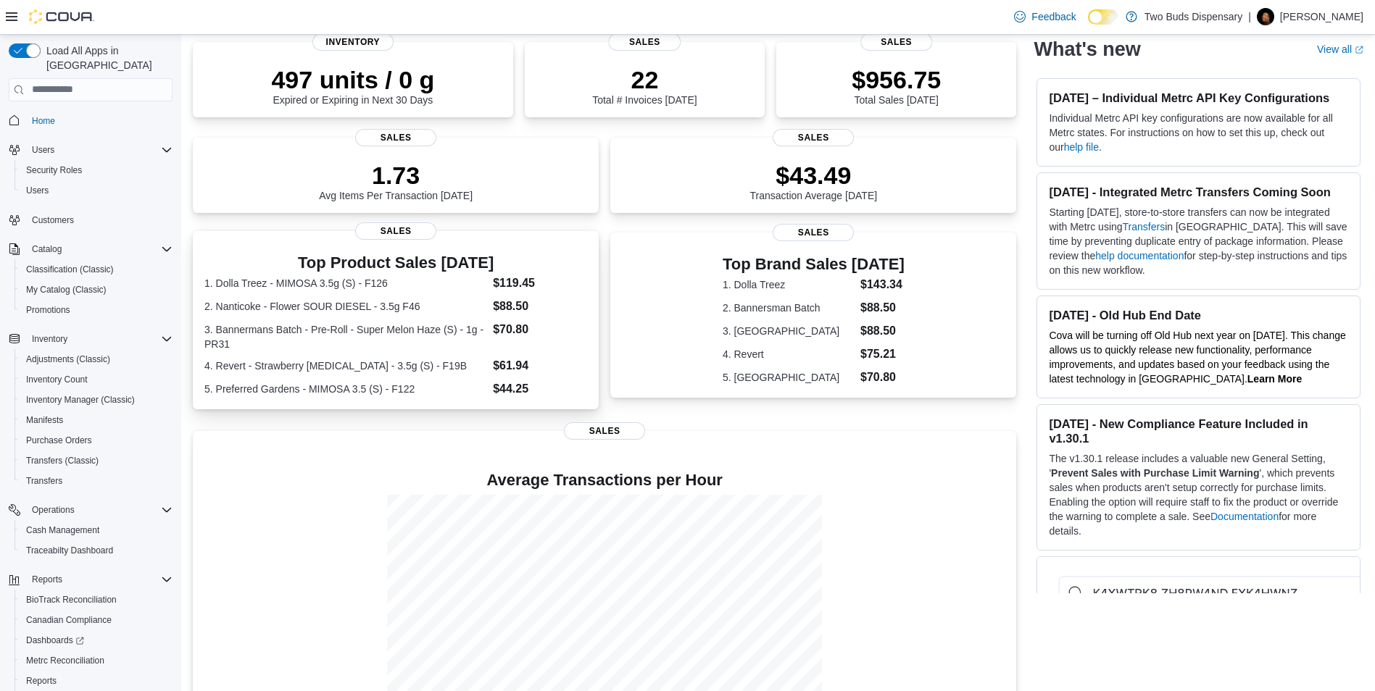
scroll to position [196, 0]
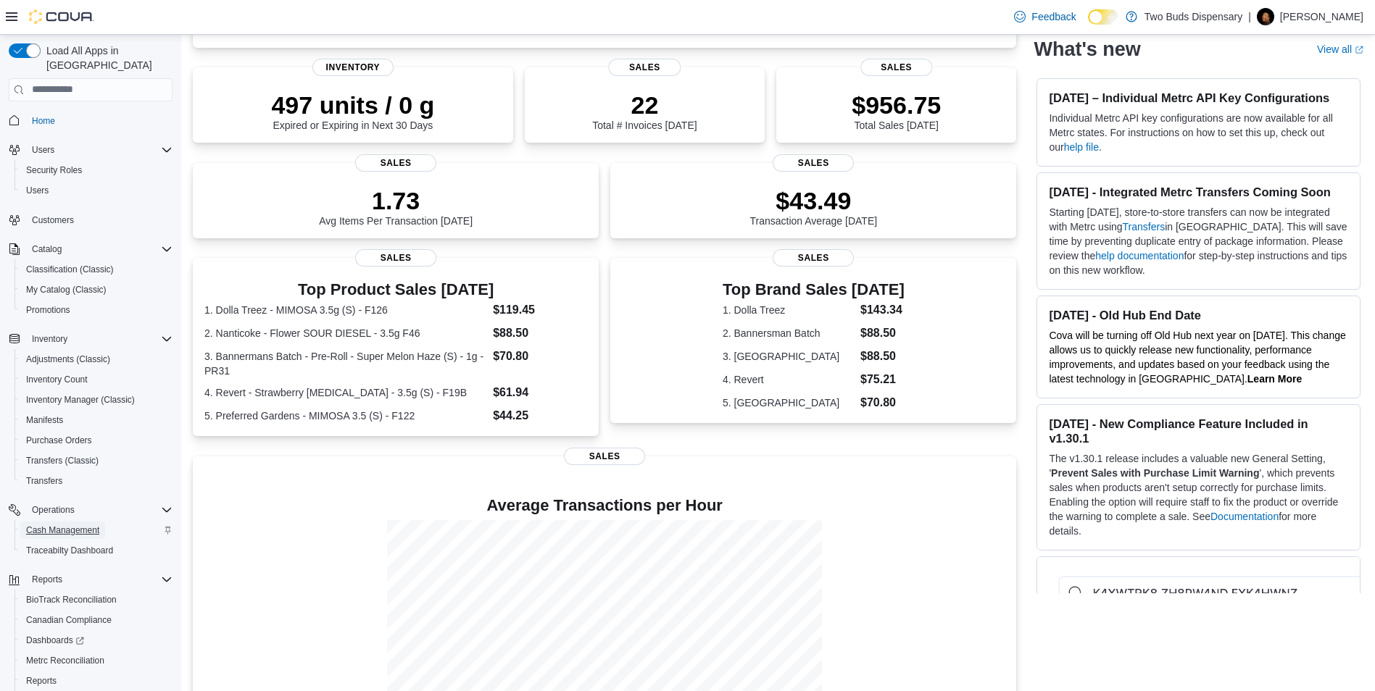
click at [57, 525] on span "Cash Management" at bounding box center [62, 531] width 73 height 12
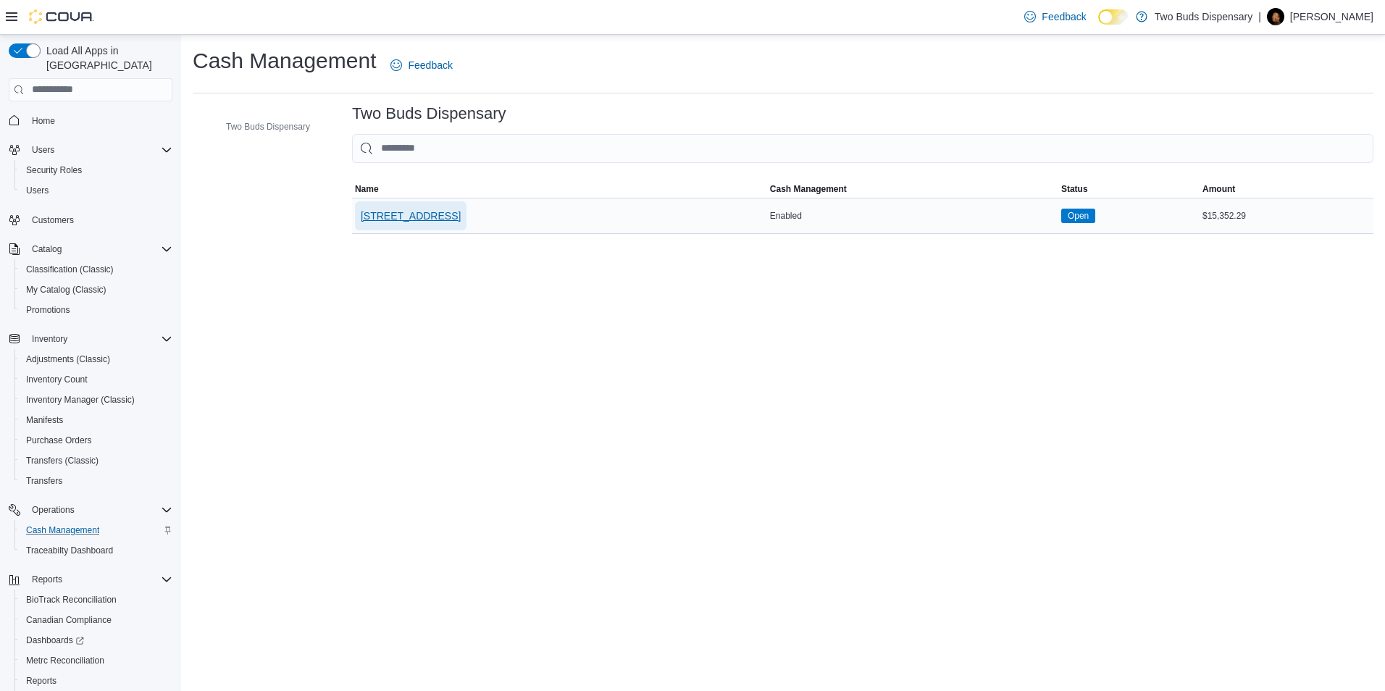
click at [401, 213] on span "[STREET_ADDRESS]" at bounding box center [411, 216] width 100 height 14
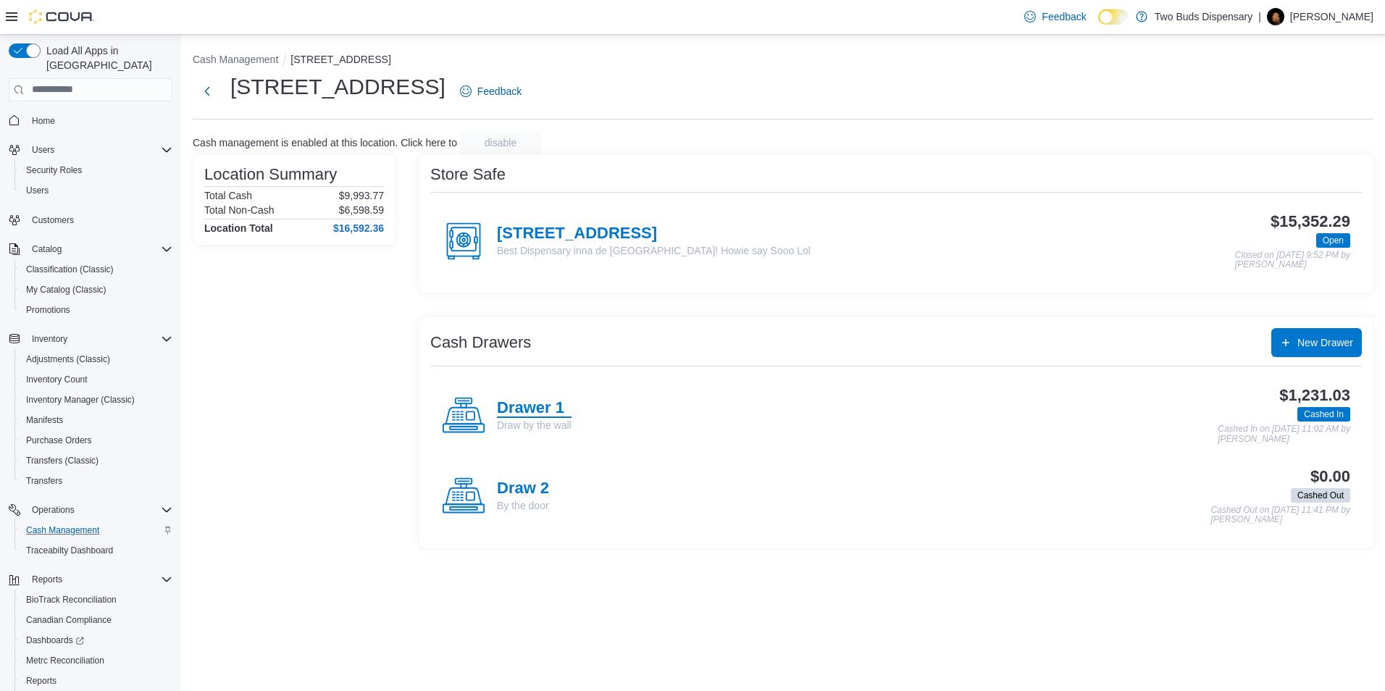
click at [514, 412] on h4 "Drawer 1" at bounding box center [534, 408] width 75 height 19
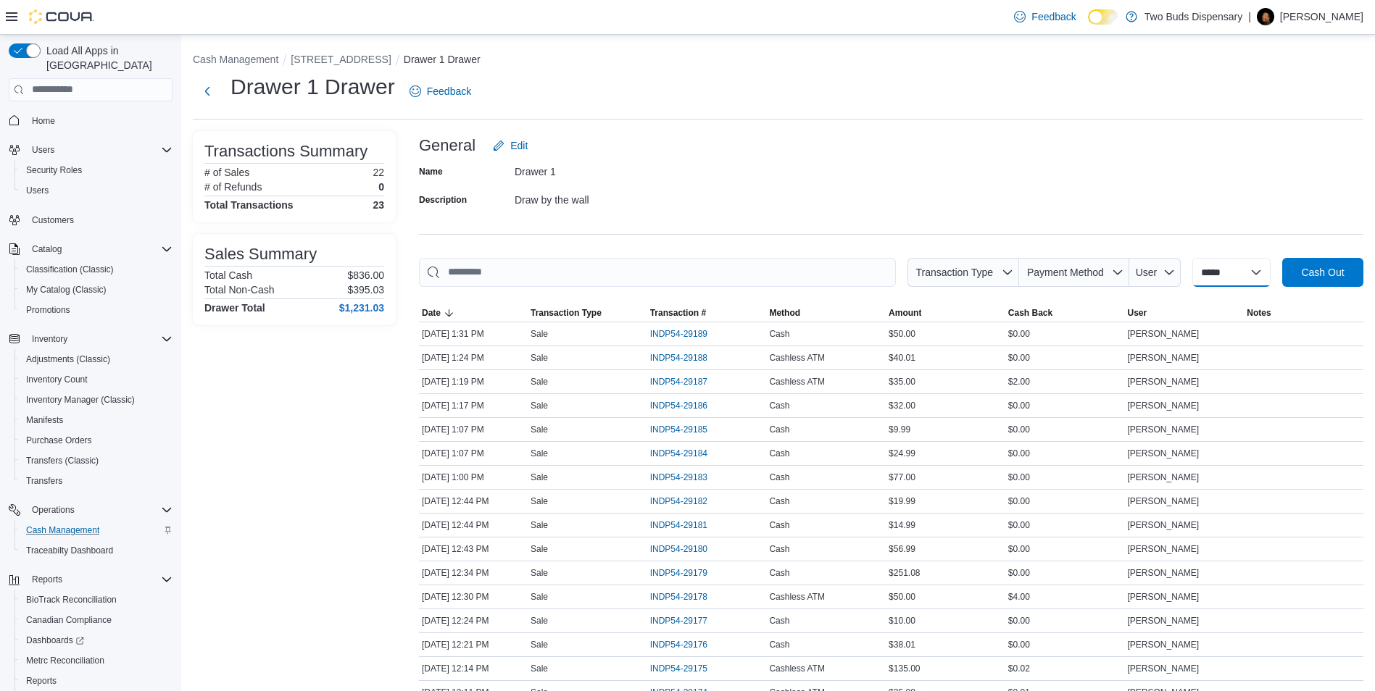
click at [1244, 270] on select "**********" at bounding box center [1231, 272] width 78 height 29
select select "*********"
click at [1192, 258] on select "**********" at bounding box center [1231, 272] width 78 height 29
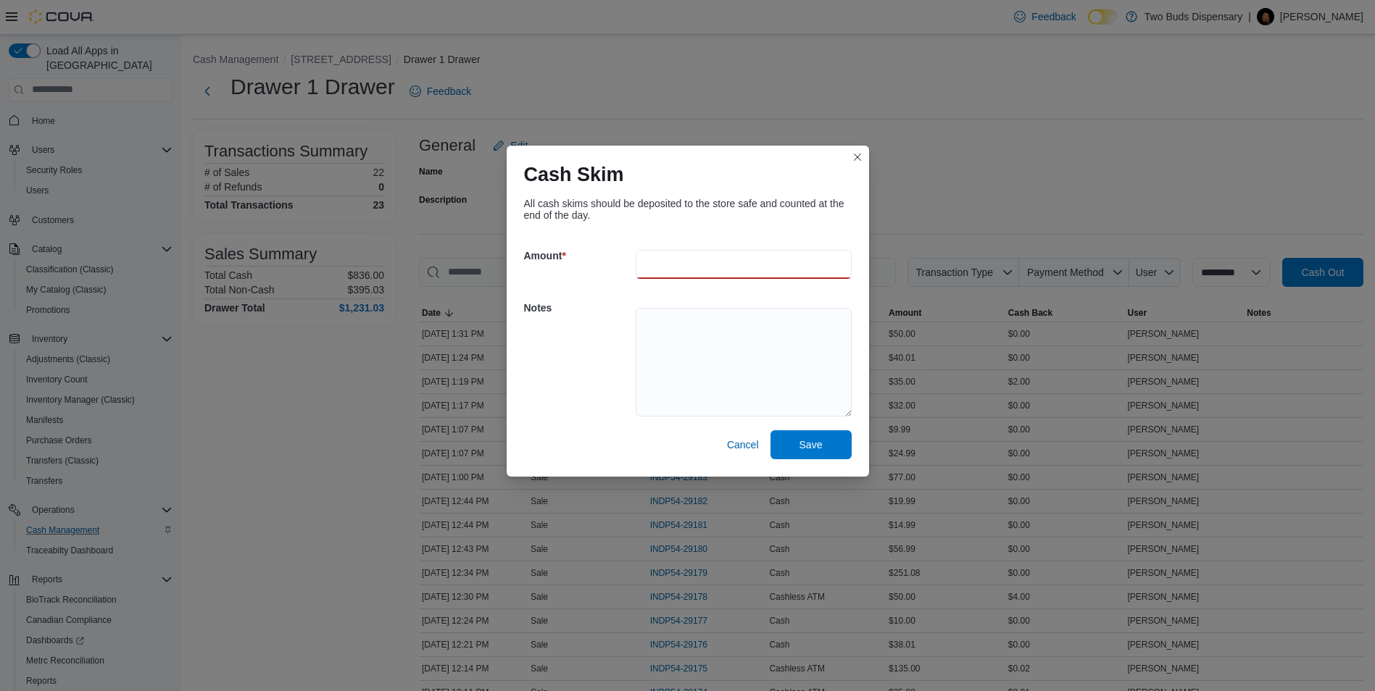
click at [667, 254] on input "number" at bounding box center [743, 264] width 216 height 29
type input "***"
click at [808, 442] on span "Save" at bounding box center [810, 444] width 23 height 14
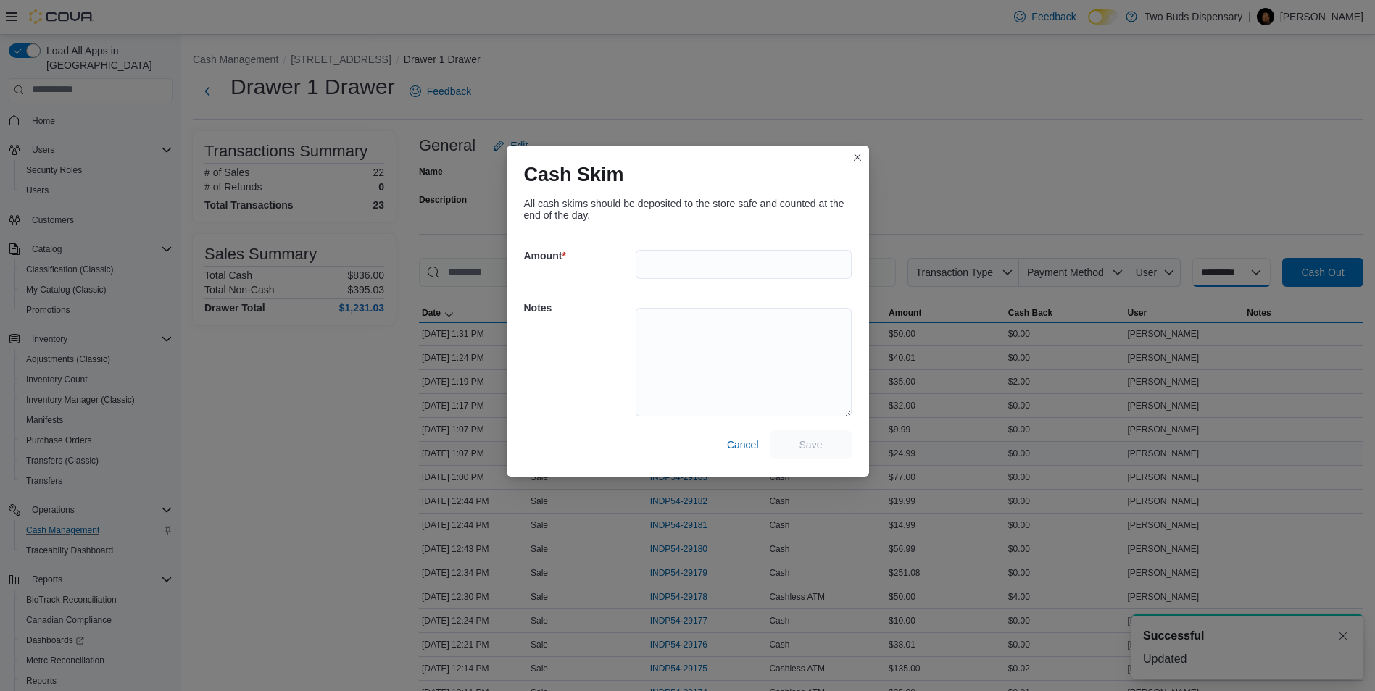
select select
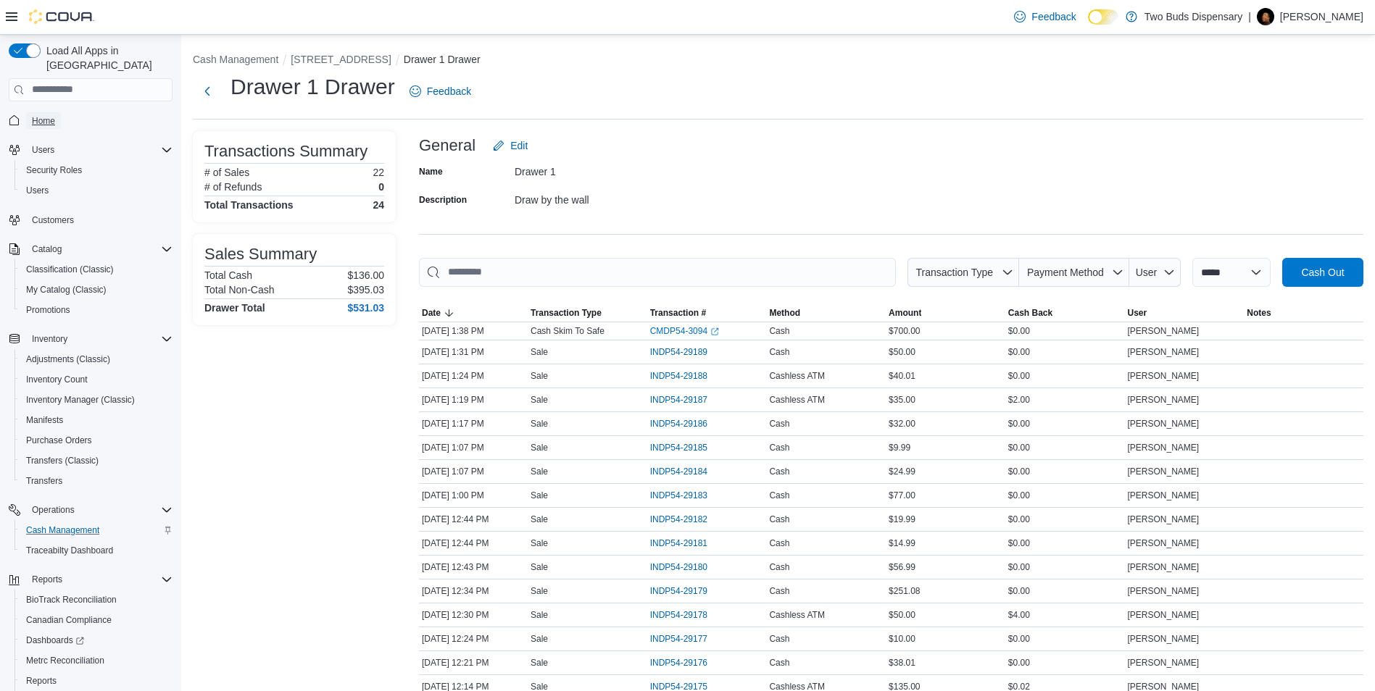
click at [43, 115] on span "Home" at bounding box center [43, 121] width 23 height 12
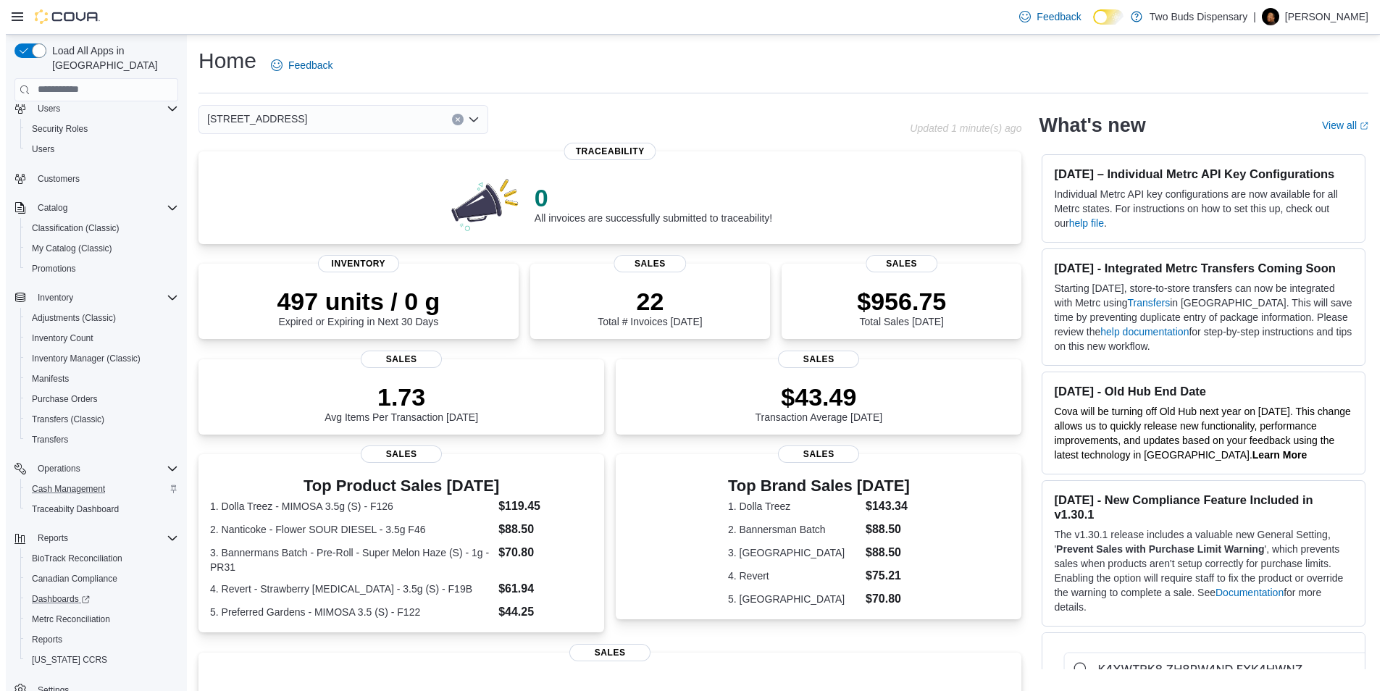
scroll to position [60, 0]
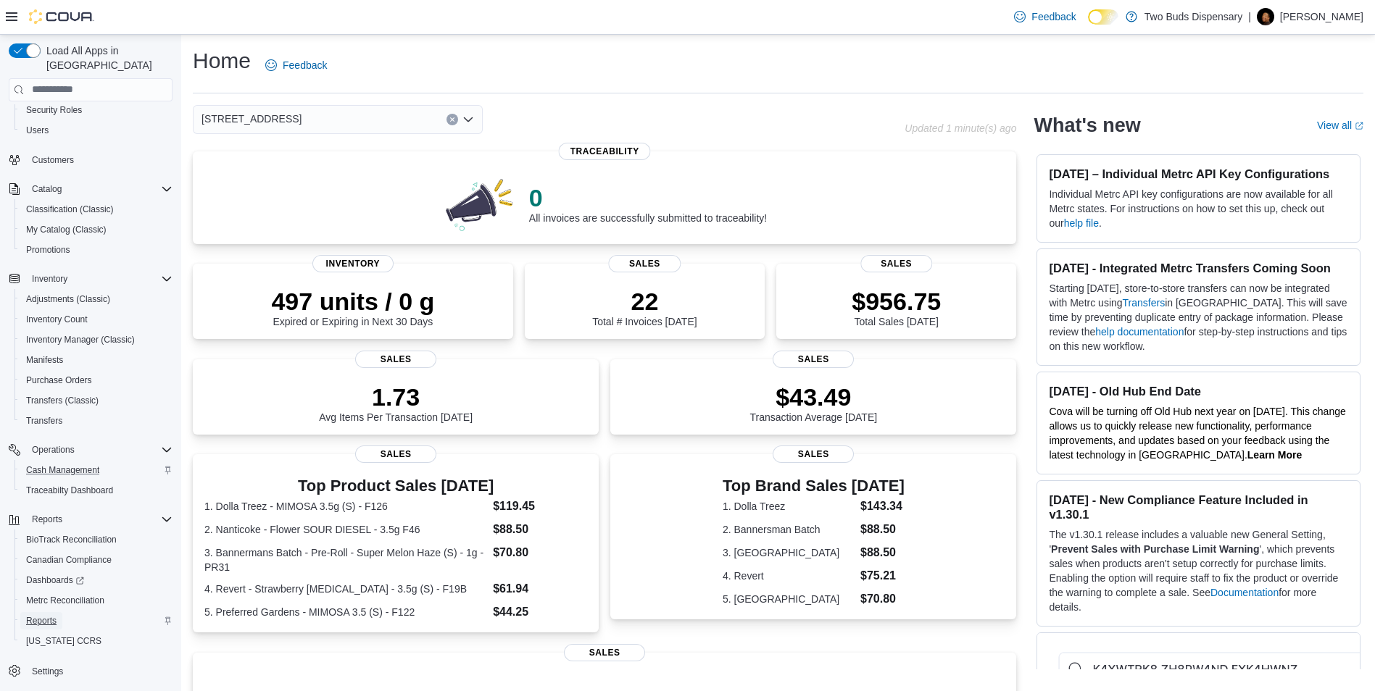
click at [49, 615] on span "Reports" at bounding box center [41, 621] width 30 height 12
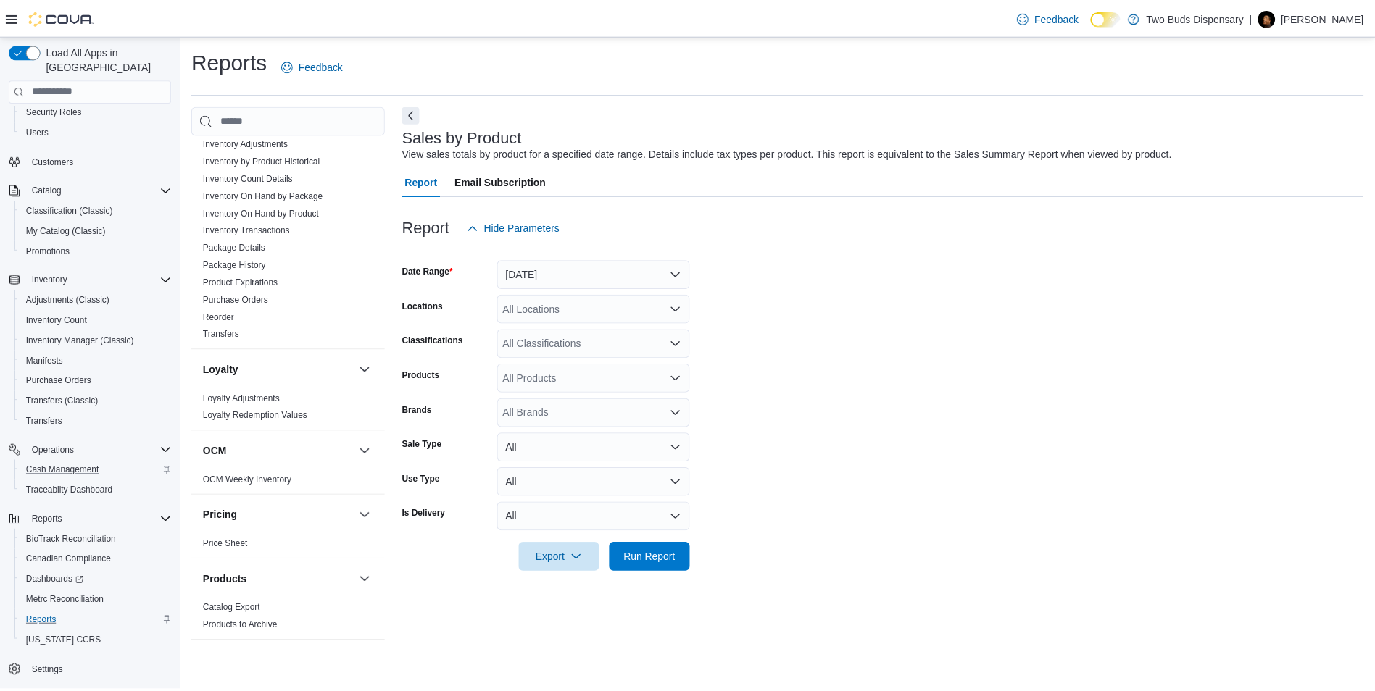
scroll to position [507, 0]
click at [241, 474] on link "OCM Weekly Inventory" at bounding box center [248, 475] width 89 height 10
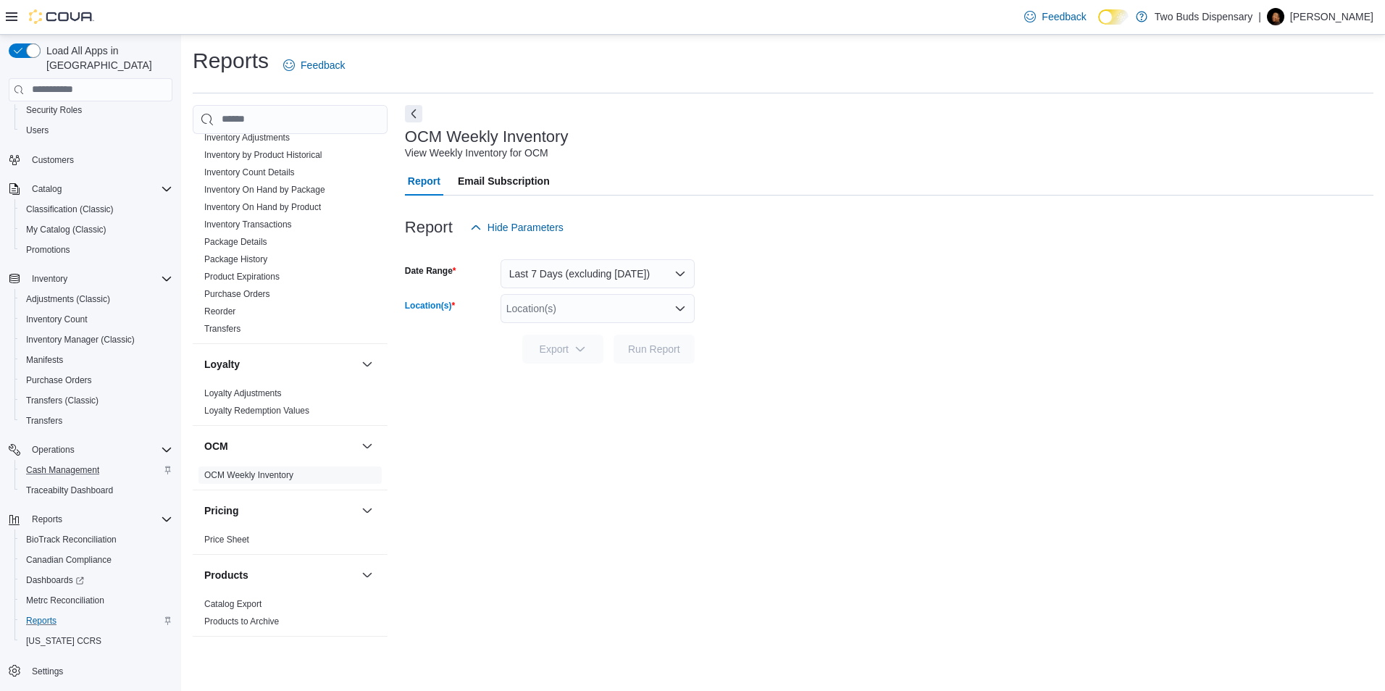
click at [678, 307] on icon "Open list of options" at bounding box center [681, 309] width 12 height 12
click at [599, 357] on span "[STREET_ADDRESS]" at bounding box center [582, 354] width 100 height 14
click at [645, 350] on span "Run Report" at bounding box center [654, 348] width 52 height 14
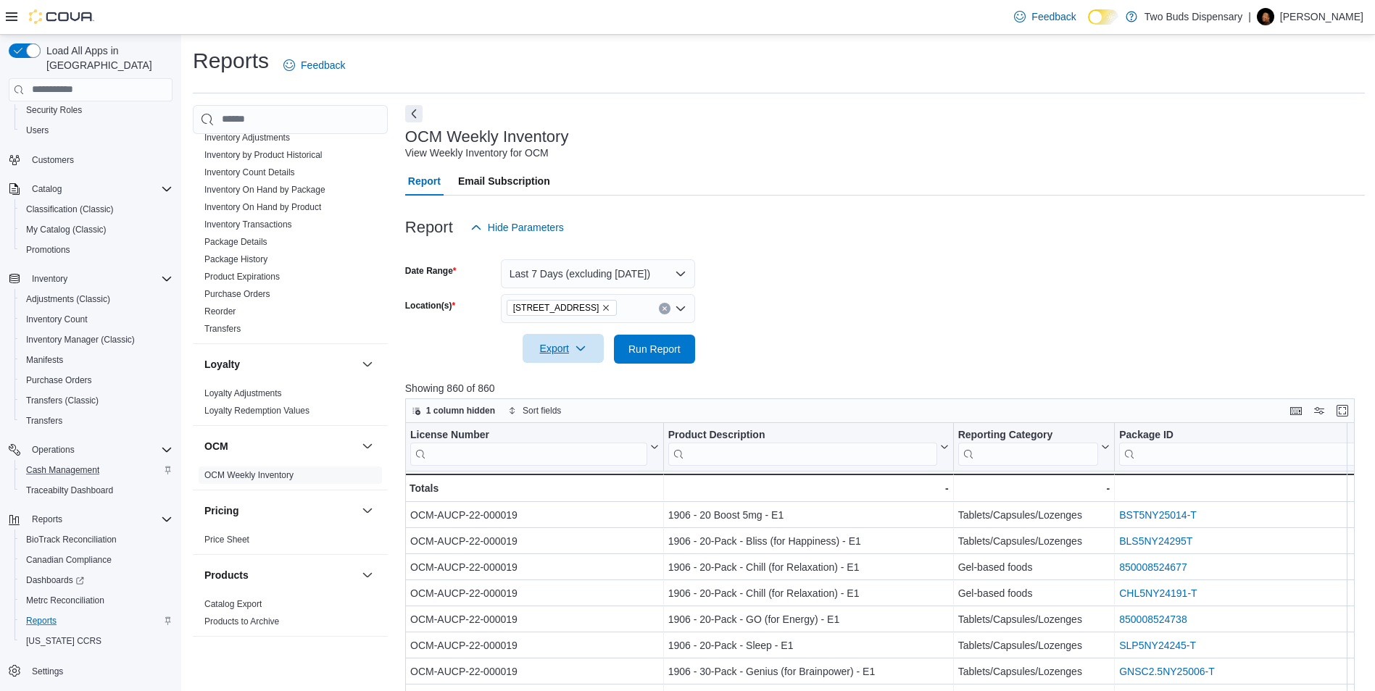
click at [565, 346] on span "Export" at bounding box center [563, 348] width 64 height 29
click at [566, 375] on span "Export to Excel" at bounding box center [565, 378] width 65 height 12
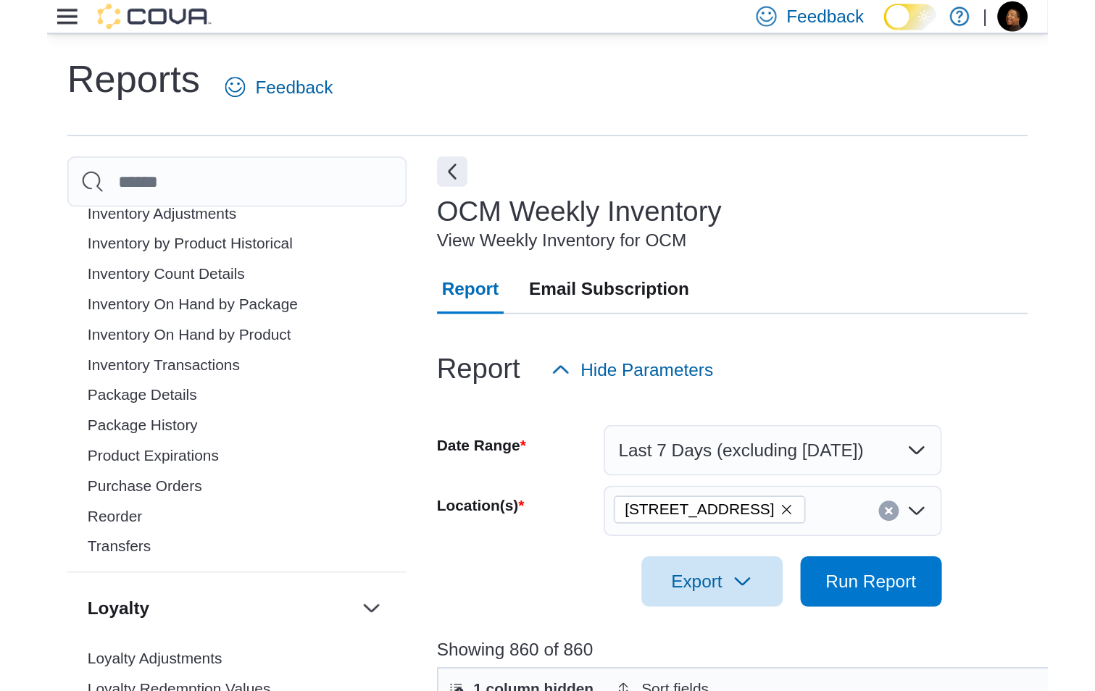
scroll to position [507, 0]
